Goal: Task Accomplishment & Management: Manage account settings

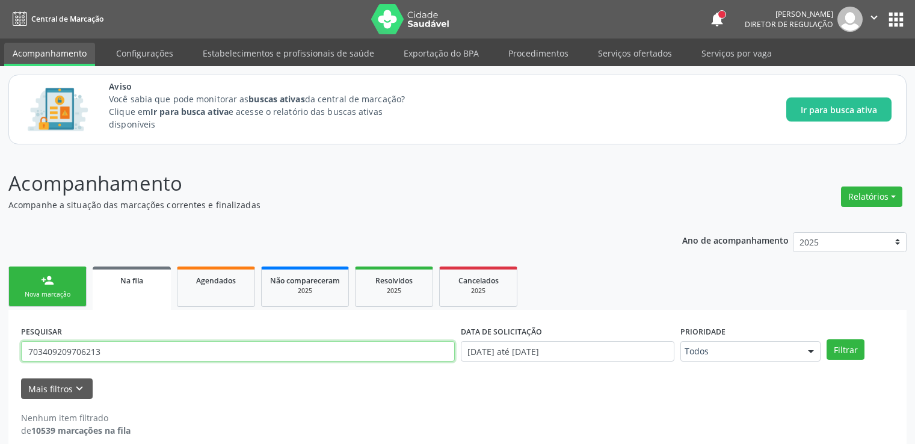
scroll to position [13, 0]
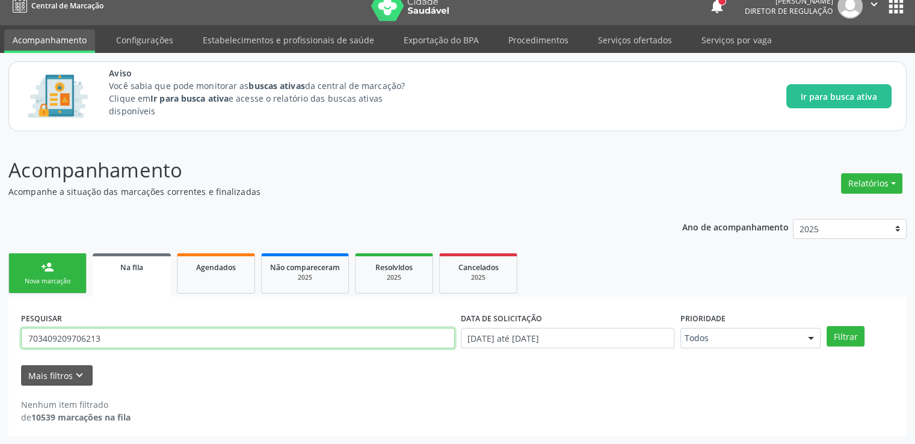
drag, startPoint x: 0, startPoint y: 0, endPoint x: 9, endPoint y: 327, distance: 326.8
click at [9, 327] on div "PESQUISAR 703409209706213 DATA DE SOLICITAÇÃO [DATE] até [DATE] Prioridade Todo…" at bounding box center [457, 367] width 898 height 140
type input "20801491487"
click at [826, 326] on button "Filtrar" at bounding box center [845, 336] width 38 height 20
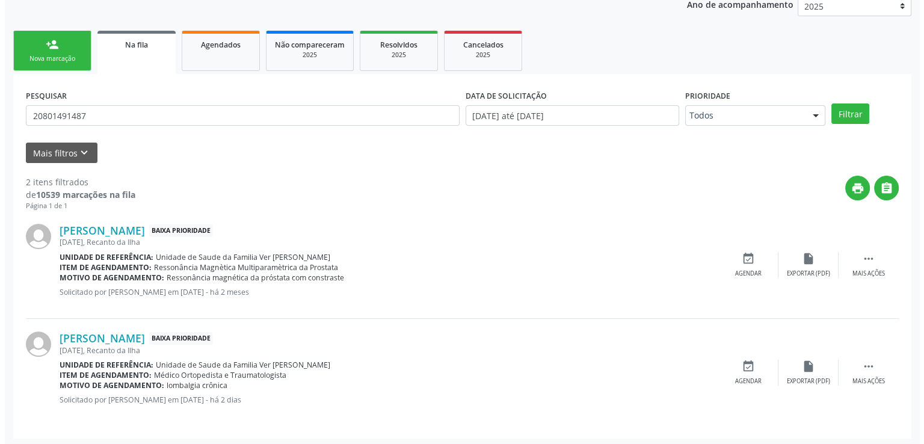
scroll to position [238, 0]
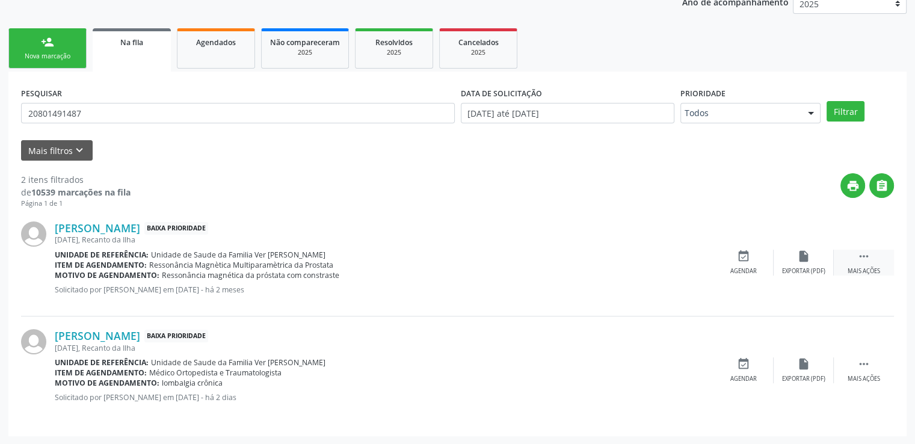
click at [871, 255] on div " Mais ações" at bounding box center [864, 263] width 60 height 26
click at [742, 256] on icon "cancel" at bounding box center [743, 256] width 13 height 13
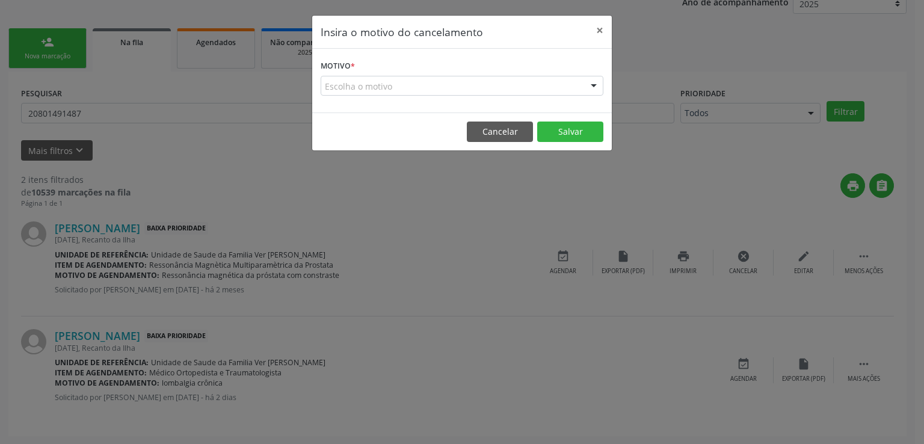
click at [405, 89] on div "Escolha o motivo" at bounding box center [462, 86] width 283 height 20
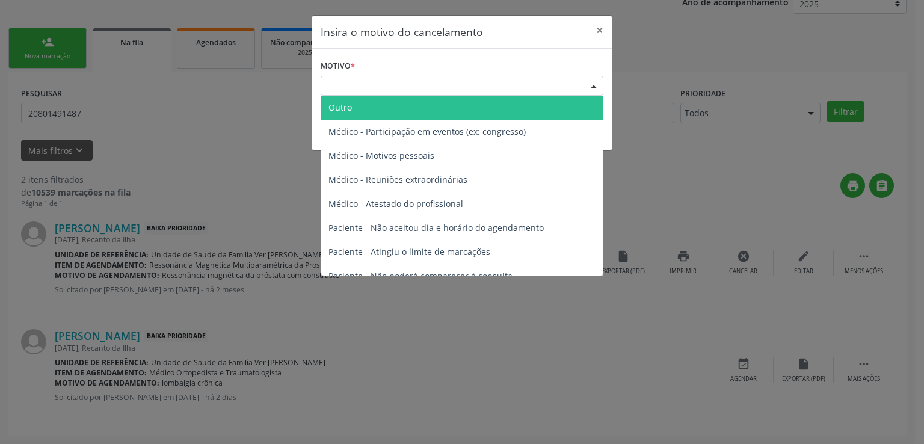
click at [363, 104] on span "Outro" at bounding box center [462, 108] width 282 height 24
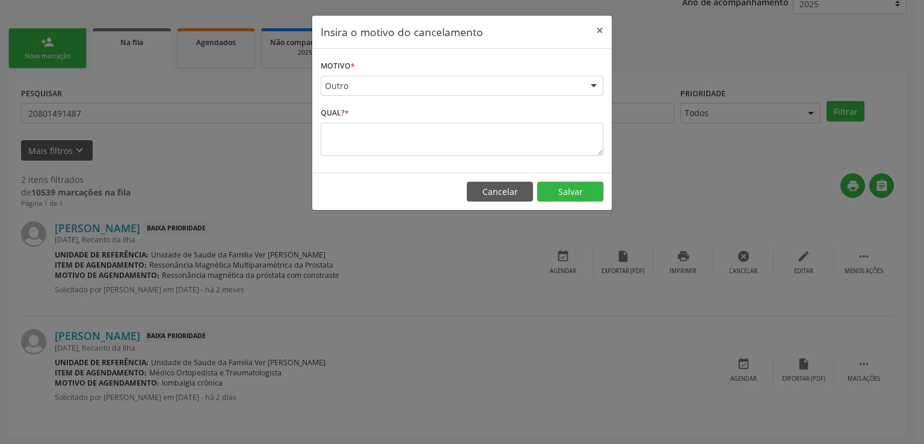
click at [363, 104] on span "Outro" at bounding box center [462, 108] width 282 height 24
click at [357, 141] on textarea at bounding box center [462, 139] width 283 height 33
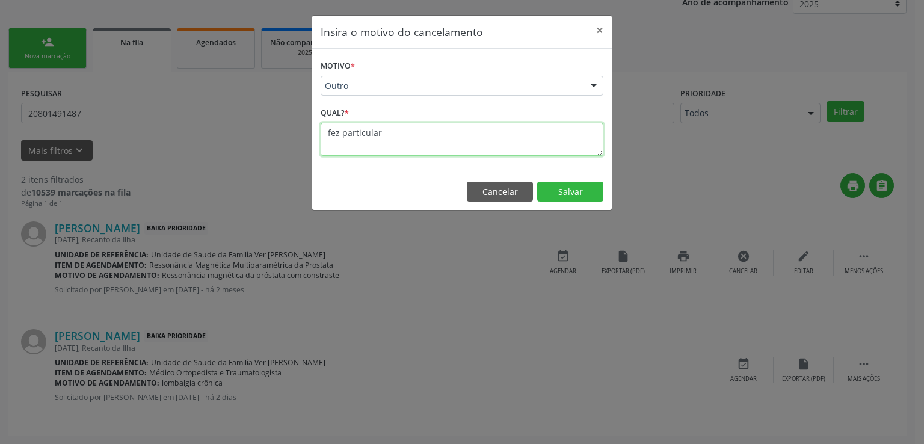
type textarea "fez particular"
click at [562, 200] on footer "Cancelar Salvar" at bounding box center [462, 192] width 300 height 38
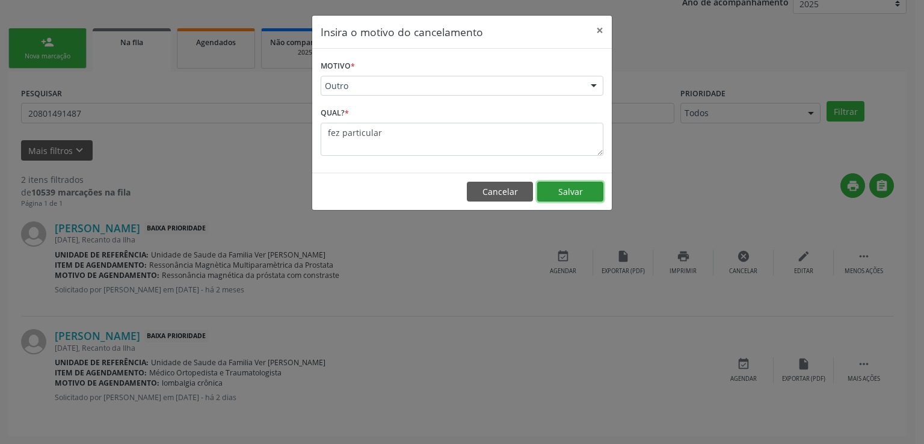
click at [556, 186] on button "Salvar" at bounding box center [570, 192] width 66 height 20
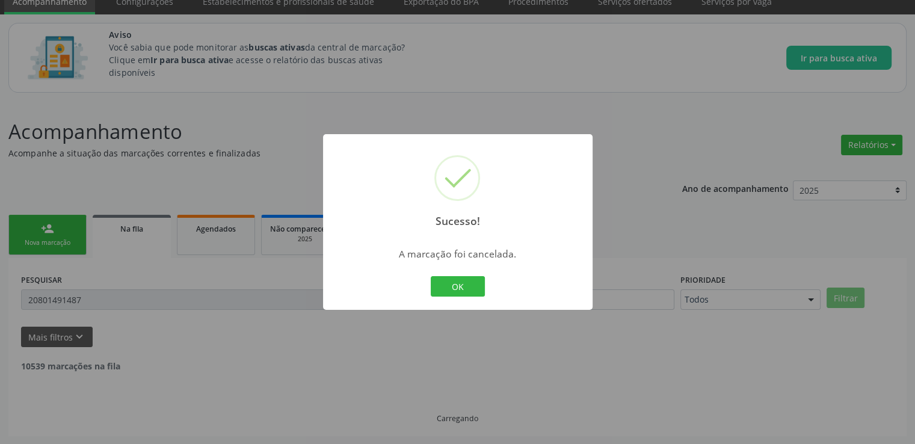
scroll to position [130, 0]
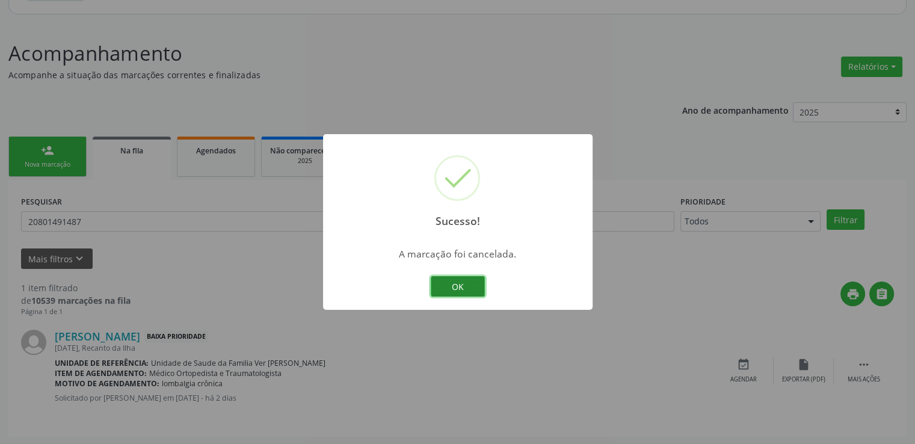
click at [476, 287] on button "OK" at bounding box center [458, 286] width 54 height 20
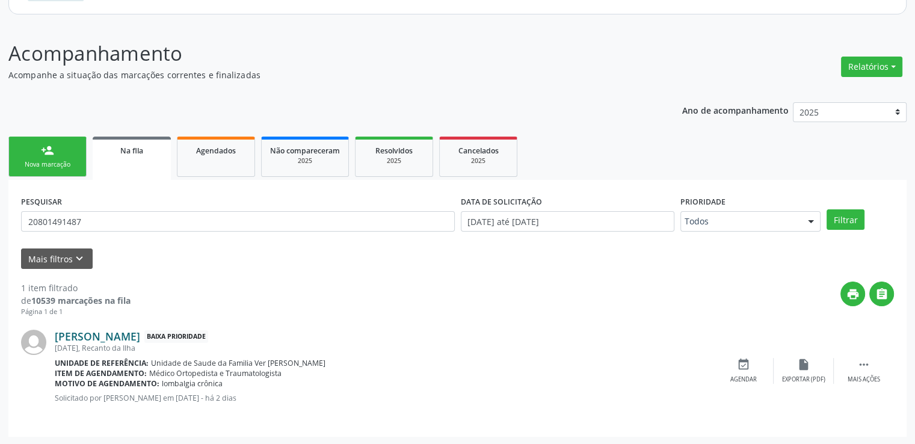
click at [106, 335] on link "[PERSON_NAME]" at bounding box center [97, 336] width 85 height 13
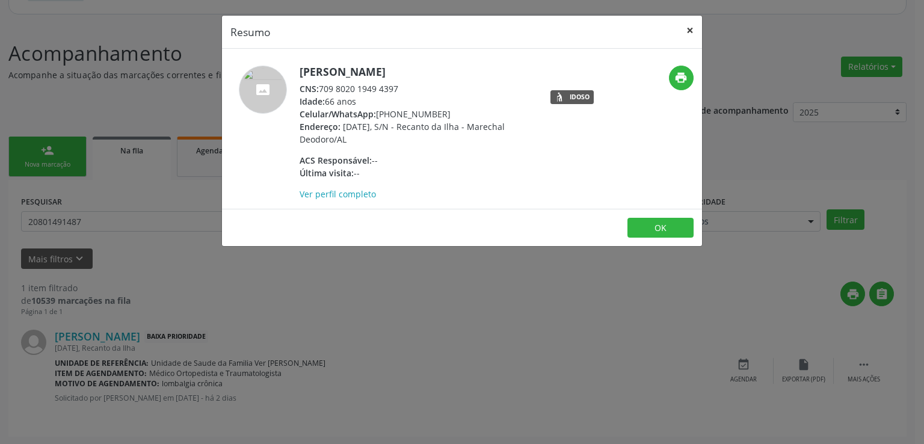
click at [692, 33] on button "×" at bounding box center [690, 30] width 24 height 29
